Goal: Information Seeking & Learning: Learn about a topic

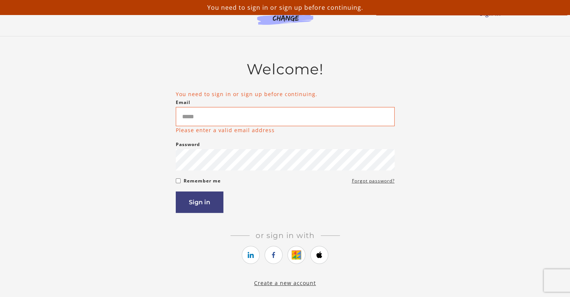
click at [241, 132] on p "Please enter a valid email address" at bounding box center [225, 130] width 99 height 8
click at [205, 125] on input "Email" at bounding box center [285, 116] width 219 height 19
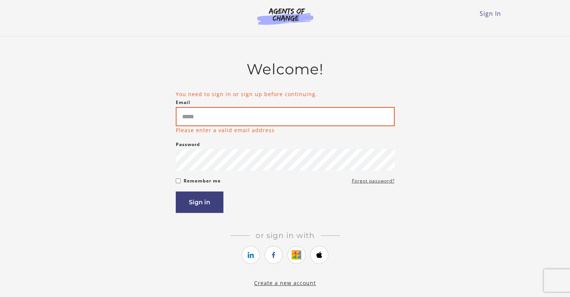
type input "**********"
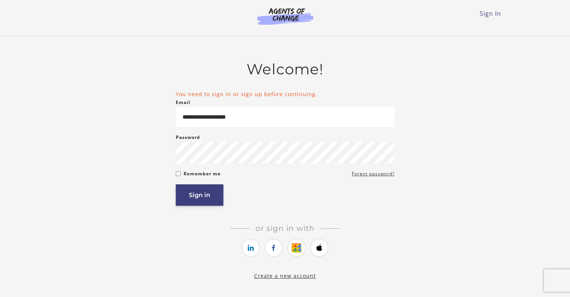
click at [205, 198] on button "Sign in" at bounding box center [200, 194] width 48 height 21
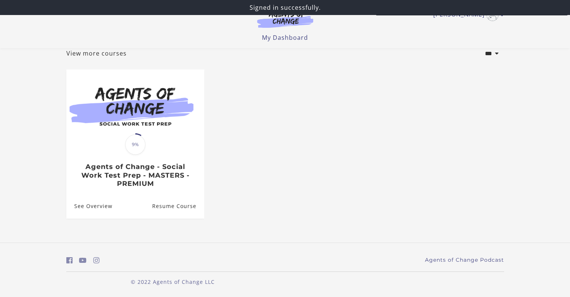
scroll to position [48, 0]
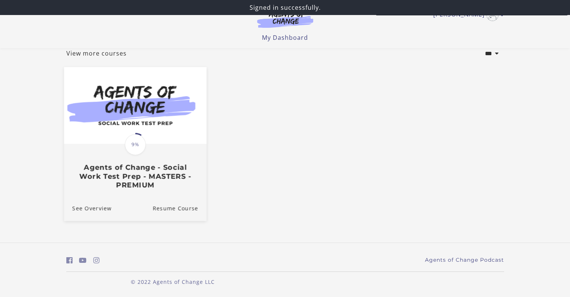
click at [133, 163] on h3 "Agents of Change - Social Work Test Prep - MASTERS - PREMIUM" at bounding box center [135, 176] width 126 height 26
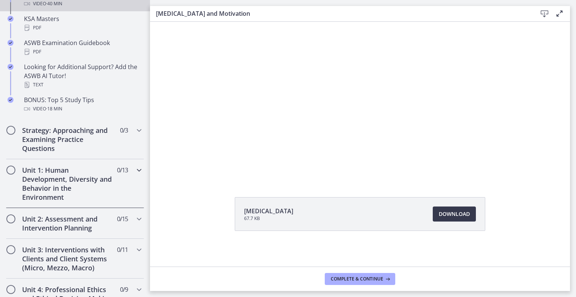
scroll to position [375, 0]
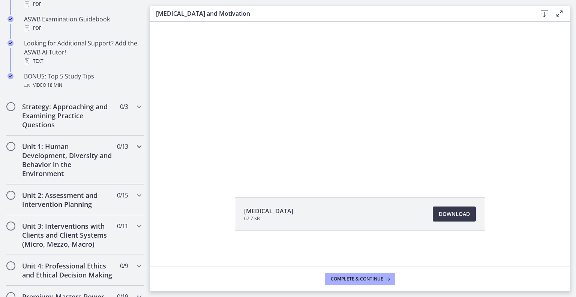
click at [79, 150] on h2 "Unit 1: Human Development, Diversity and Behavior in the Environment" at bounding box center [67, 160] width 91 height 36
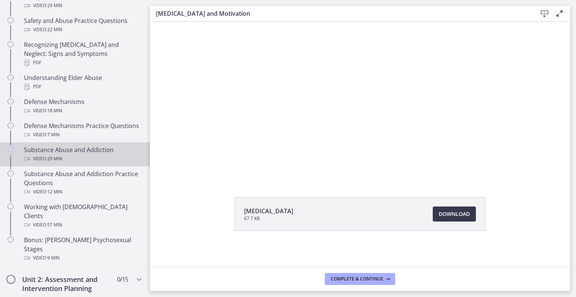
scroll to position [225, 0]
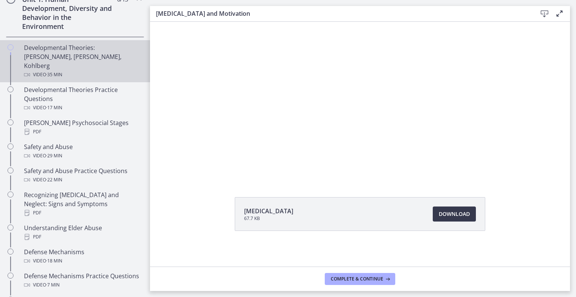
click at [75, 55] on div "Developmental Theories: Erikson, Piaget, Kohlberg Video · 35 min" at bounding box center [82, 61] width 117 height 36
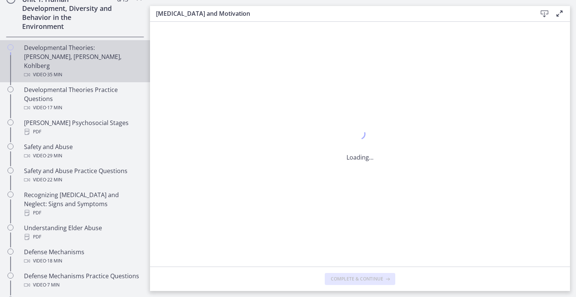
scroll to position [0, 0]
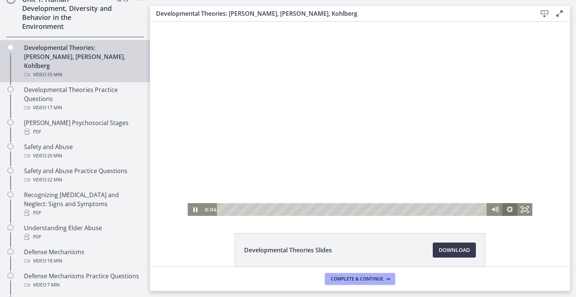
click at [505, 210] on icon "Show settings menu" at bounding box center [509, 209] width 15 height 13
click at [505, 210] on icon "Hide settings menu" at bounding box center [510, 209] width 18 height 15
click at [193, 214] on icon "Pause" at bounding box center [194, 209] width 15 height 13
click at [192, 207] on icon "Play Video" at bounding box center [196, 209] width 18 height 15
click at [192, 207] on icon "Pause" at bounding box center [195, 209] width 18 height 15
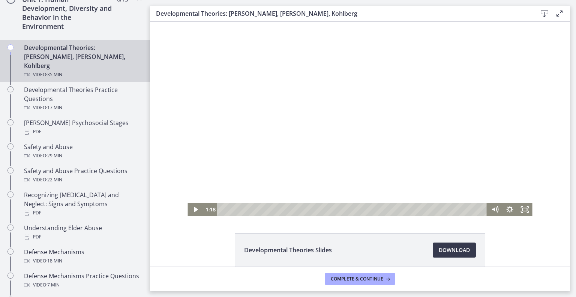
click at [530, 33] on div "Click for sound @keyframes VOLUME_SMALL_WAVE_FLASH { 0% { opacity: 0; } 33% { o…" at bounding box center [360, 119] width 420 height 194
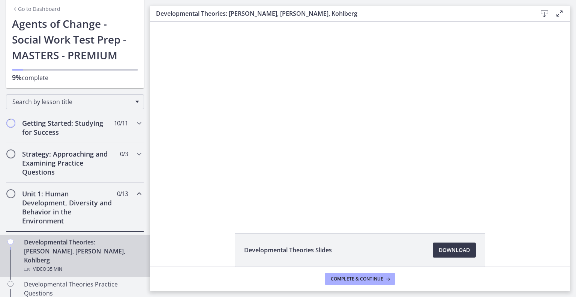
scroll to position [112, 0]
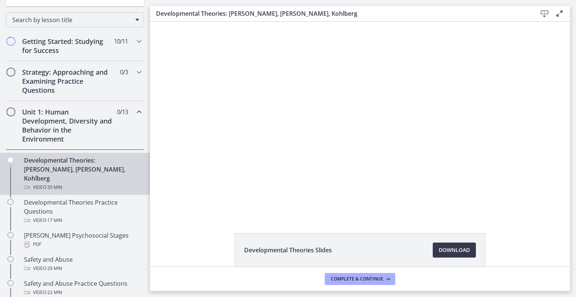
click at [53, 123] on h2 "Unit 1: Human Development, Diversity and Behavior in the Environment" at bounding box center [67, 125] width 91 height 36
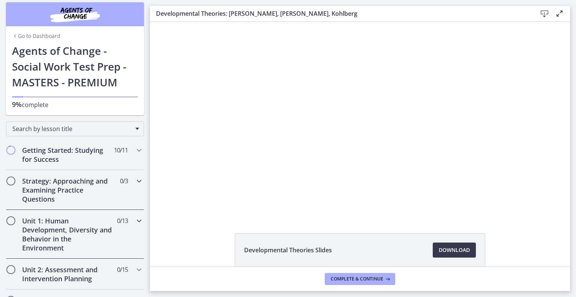
scroll to position [0, 0]
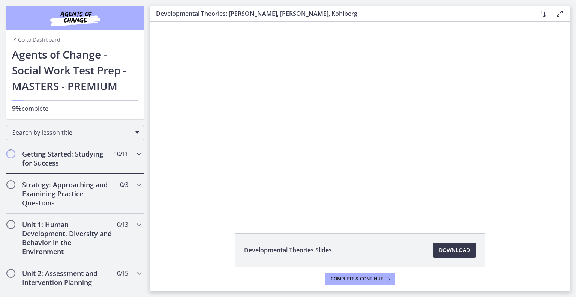
drag, startPoint x: 64, startPoint y: 157, endPoint x: 74, endPoint y: -21, distance: 179.1
click at [74, 0] on html "Skip to main content Go to Dashboard Go to Dashboard Go to Dashboard Agents of …" at bounding box center [288, 148] width 576 height 297
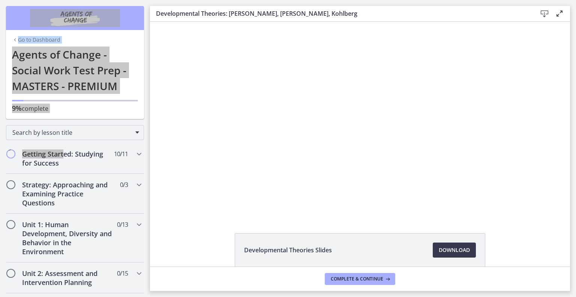
click at [174, 96] on div "Click for sound @keyframes VOLUME_SMALL_WAVE_FLASH { 0% { opacity: 0; } 33% { o…" at bounding box center [360, 119] width 420 height 194
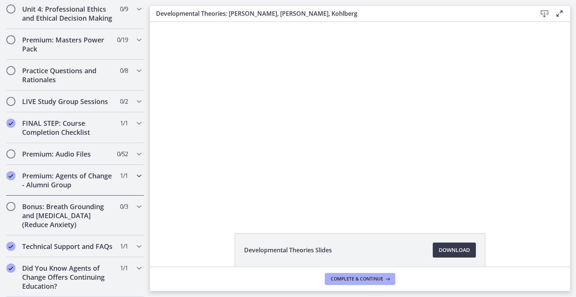
scroll to position [350, 0]
click at [77, 149] on h2 "Premium: Audio Files" at bounding box center [67, 153] width 91 height 9
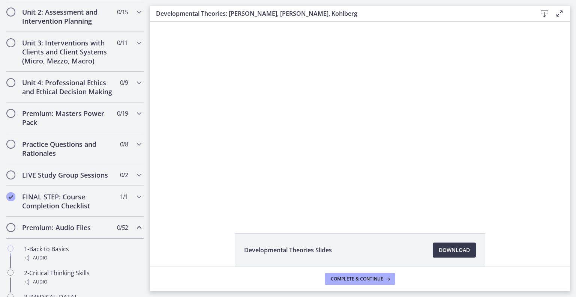
scroll to position [312, 0]
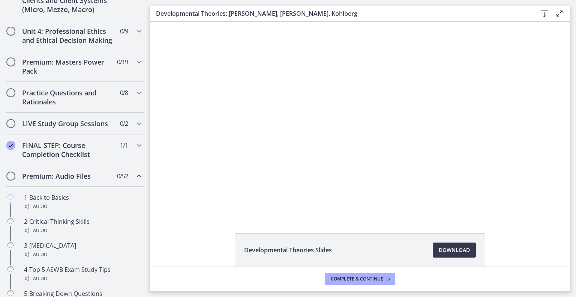
click at [106, 178] on div "Premium: Audio Files 0 / 52 Completed" at bounding box center [75, 176] width 138 height 22
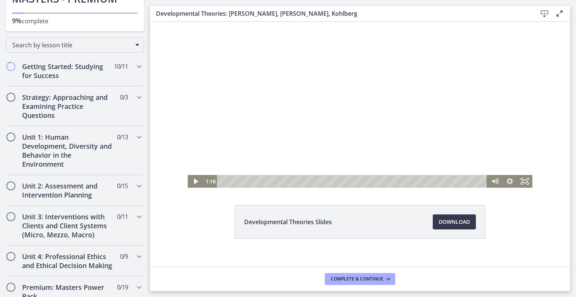
scroll to position [36, 0]
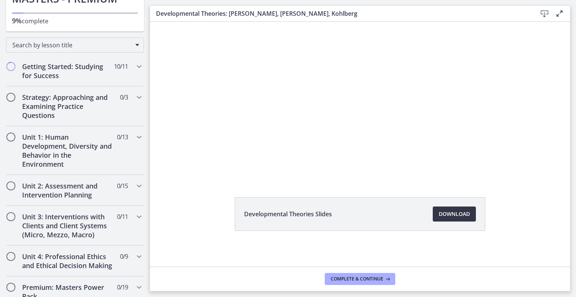
click at [461, 215] on span "Download Opens in a new window" at bounding box center [454, 213] width 31 height 9
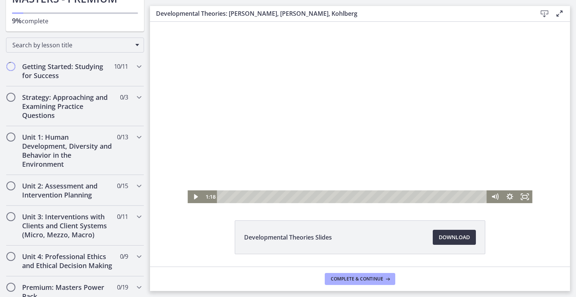
scroll to position [0, 0]
